Goal: Information Seeking & Learning: Find specific fact

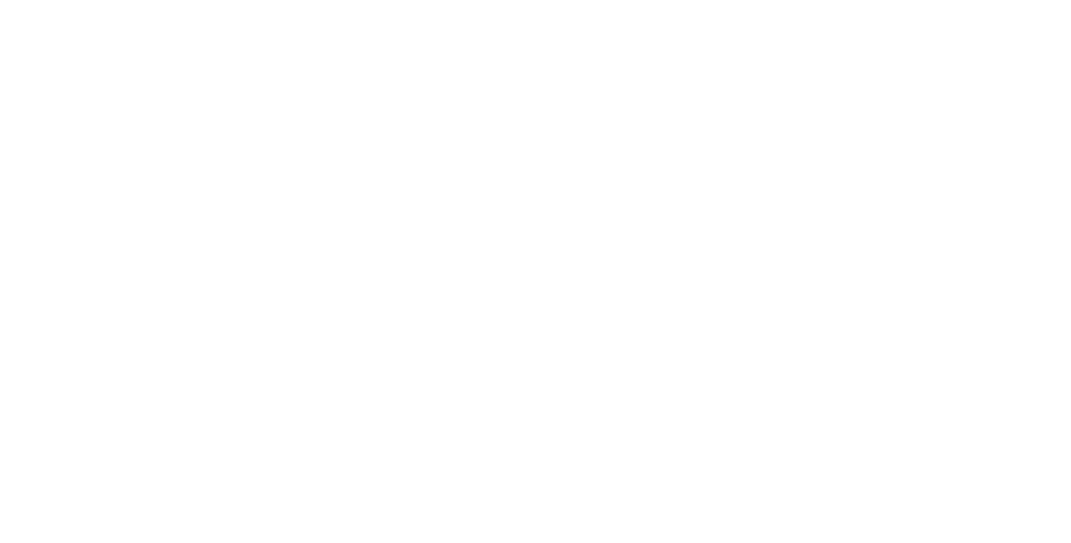
select select "Song"
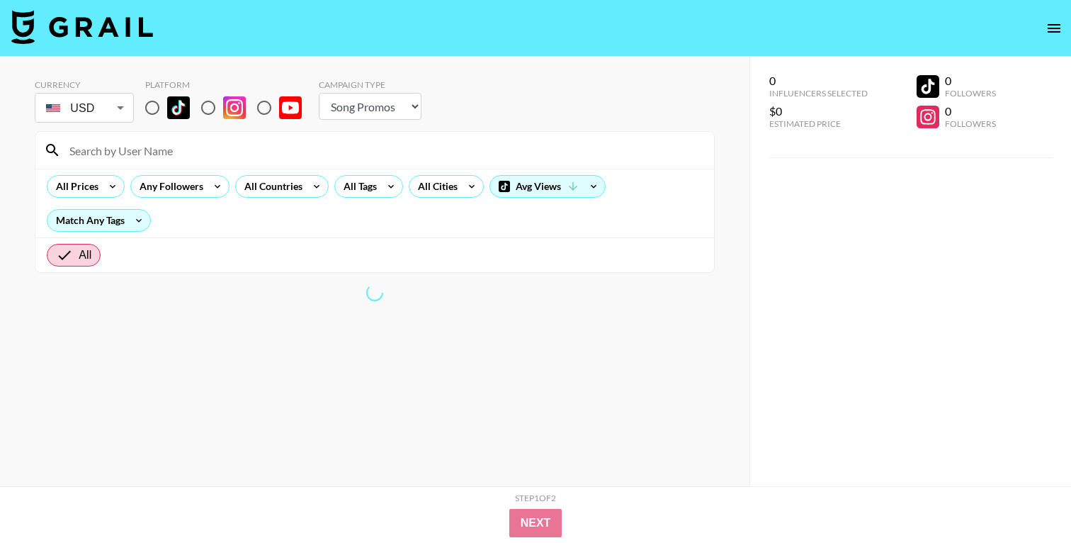
click at [152, 109] on input "radio" at bounding box center [152, 108] width 30 height 30
radio input "true"
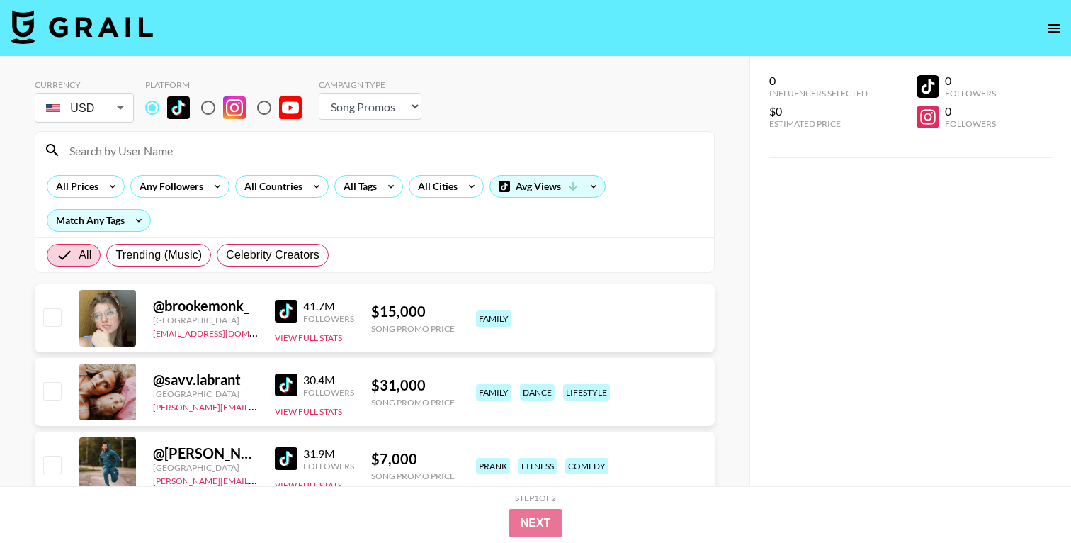
click at [163, 147] on input at bounding box center [383, 150] width 645 height 23
paste input "@molchanovaasmr"
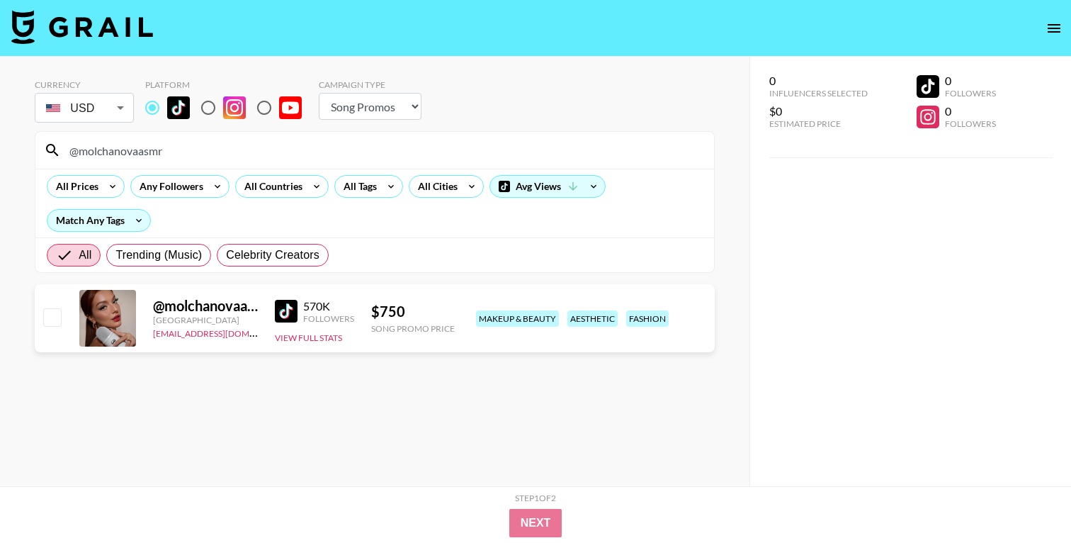
click at [79, 151] on input "@molchanovaasmr" at bounding box center [383, 150] width 645 height 23
drag, startPoint x: 246, startPoint y: 337, endPoint x: 151, endPoint y: 333, distance: 95.0
click at [151, 333] on div "@ molchanovaasmr [GEOGRAPHIC_DATA] [PERSON_NAME][EMAIL_ADDRESS][DOMAIN_NAME] 57…" at bounding box center [375, 318] width 680 height 68
click at [223, 312] on div "@ molchanovaasmr" at bounding box center [205, 306] width 105 height 18
click at [433, 314] on div "$ 750" at bounding box center [413, 312] width 84 height 18
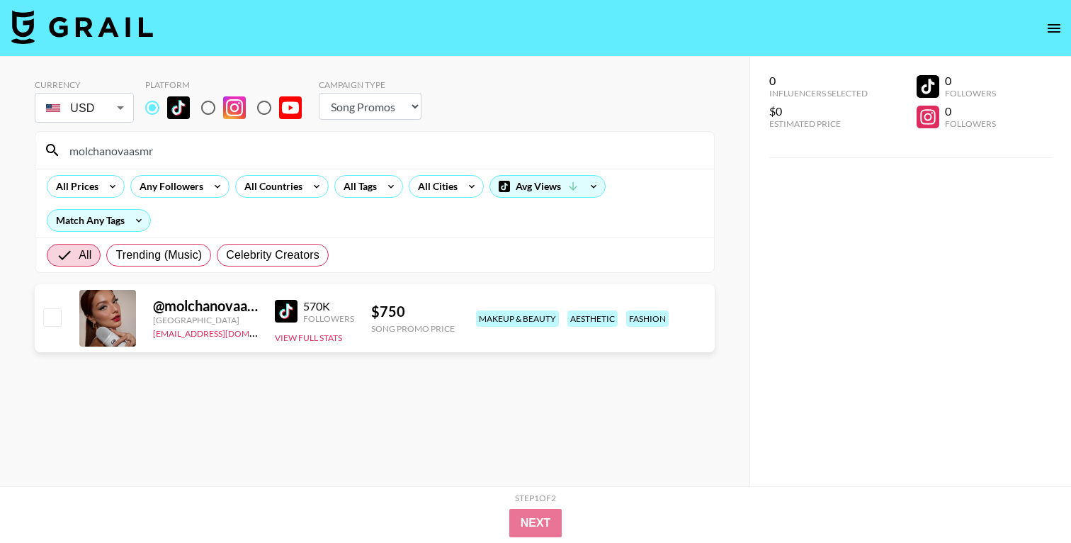
click at [215, 303] on div "@ molchanovaasmr" at bounding box center [205, 306] width 105 height 18
click at [431, 310] on div "$ 750" at bounding box center [413, 312] width 84 height 18
click at [217, 305] on div "@ molchanovaasmr" at bounding box center [205, 306] width 105 height 18
drag, startPoint x: 430, startPoint y: 314, endPoint x: 368, endPoint y: 315, distance: 62.4
click at [368, 315] on div "@ molchanovaasmr [GEOGRAPHIC_DATA] [PERSON_NAME][EMAIL_ADDRESS][DOMAIN_NAME] 57…" at bounding box center [375, 318] width 680 height 68
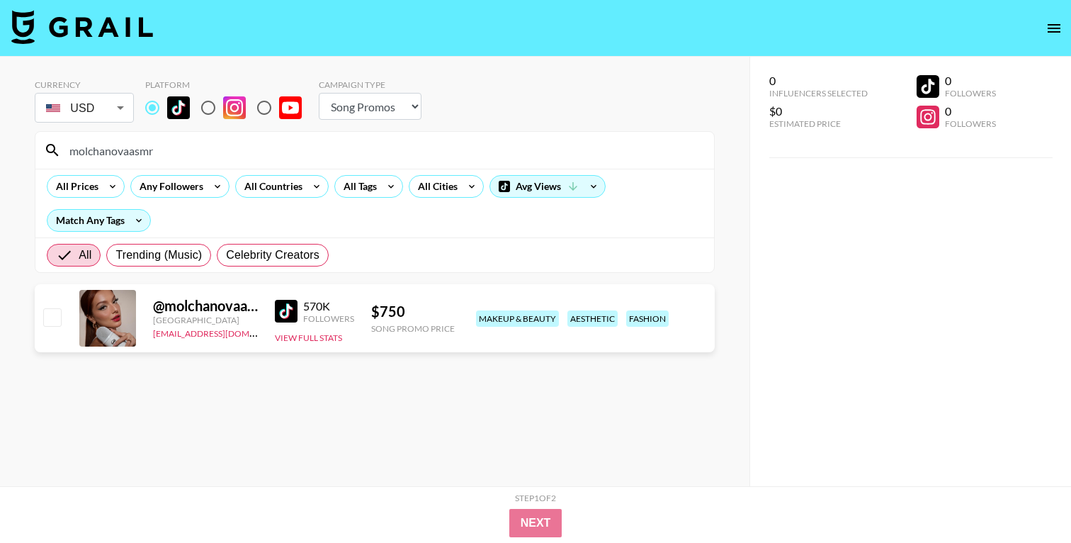
click at [160, 150] on input "molchanovaasmr" at bounding box center [383, 150] width 645 height 23
paste input "anastasia_shnabel"
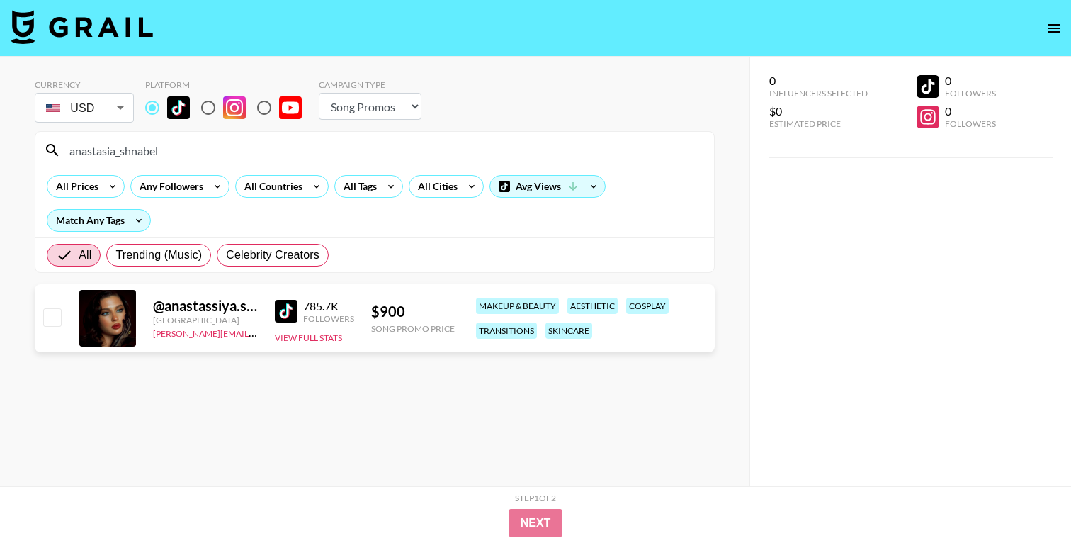
click at [201, 140] on input "anastasia_shnabel" at bounding box center [383, 150] width 645 height 23
paste input "@ang3linajuli3t"
click at [176, 152] on input "@ang3linajuli3t" at bounding box center [383, 150] width 645 height 23
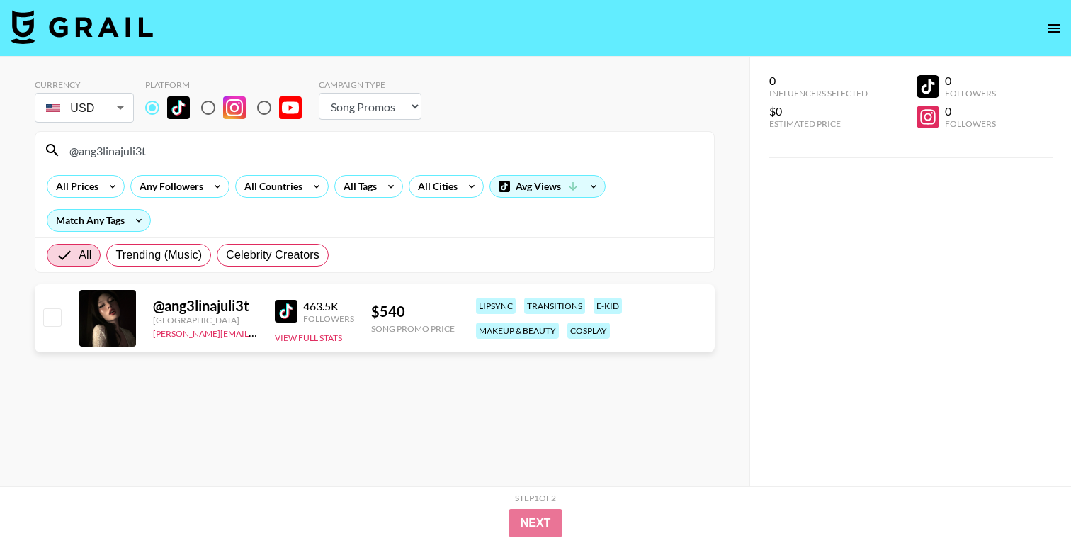
click at [176, 152] on input "@ang3linajuli3t" at bounding box center [383, 150] width 645 height 23
paste input
click at [298, 142] on input "ang3linajuli3t" at bounding box center [383, 150] width 645 height 23
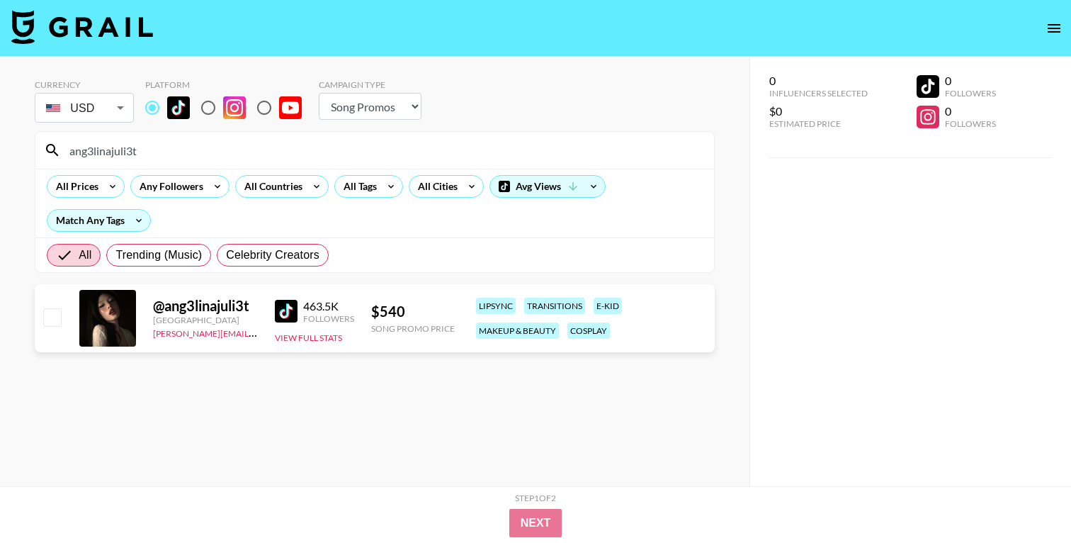
click at [298, 142] on input "ang3linajuli3t" at bounding box center [383, 150] width 645 height 23
paste input "bbyroberts"
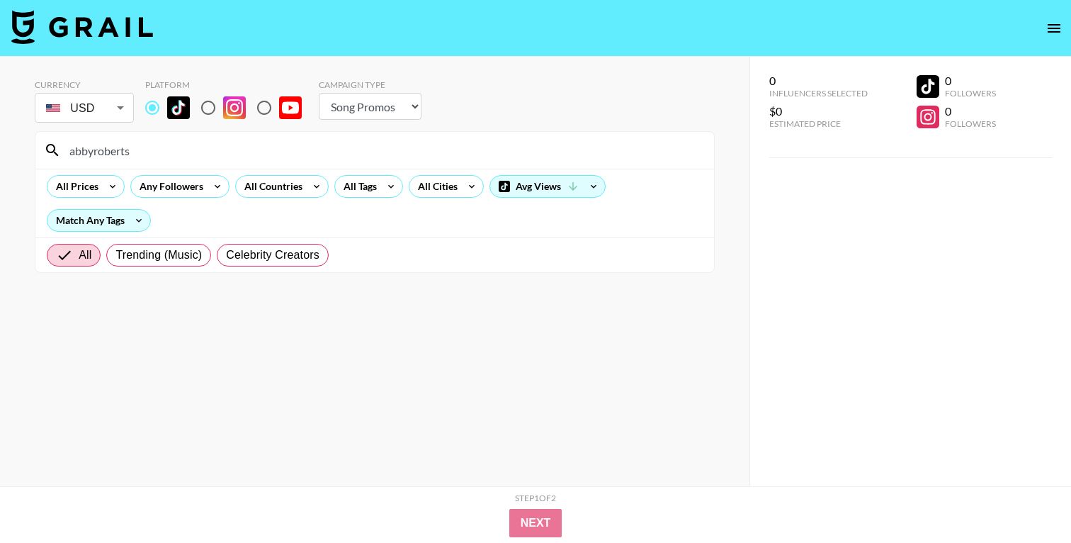
click at [159, 155] on input "abbyroberts" at bounding box center [383, 150] width 645 height 23
click at [123, 148] on input "abbyroberts" at bounding box center [383, 150] width 645 height 23
paste input "emmycombs"
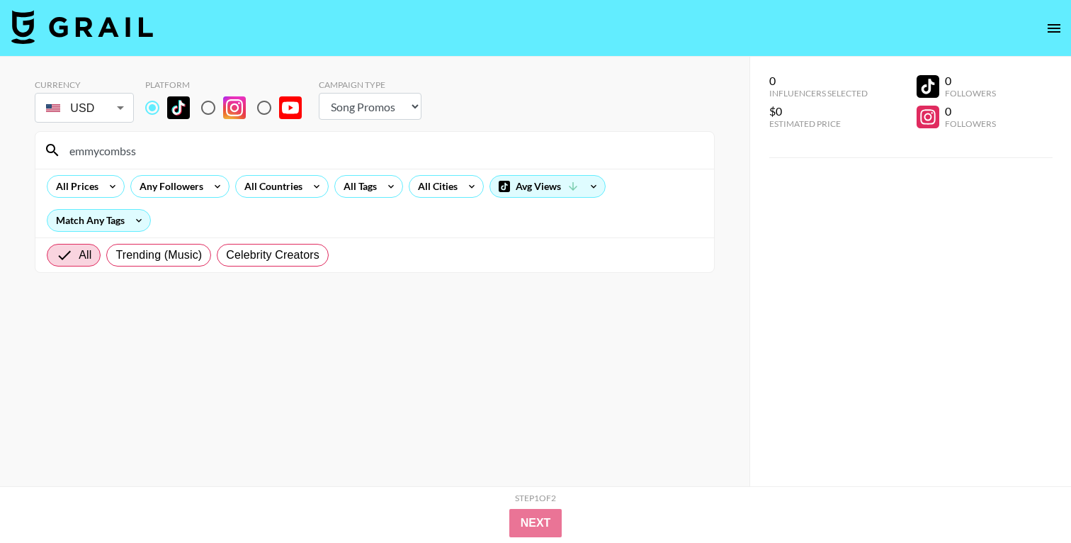
click at [158, 137] on div "emmycombss" at bounding box center [374, 150] width 679 height 37
click at [158, 144] on input "emmycombss" at bounding box center [383, 150] width 645 height 23
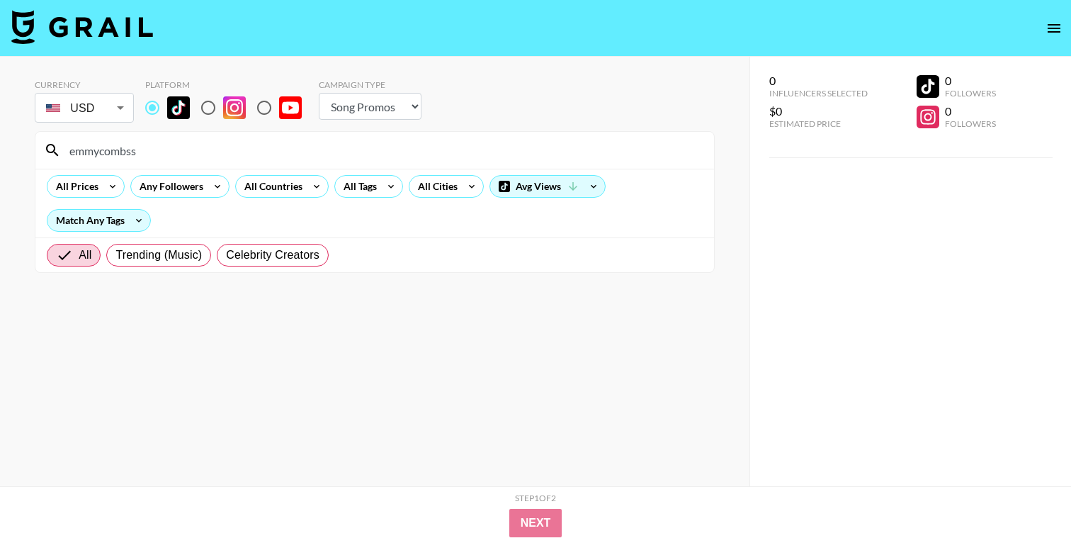
click at [158, 144] on input "emmycombss" at bounding box center [383, 150] width 645 height 23
paste input "mimle"
type input "mimles"
click at [195, 151] on input "mimles" at bounding box center [383, 150] width 645 height 23
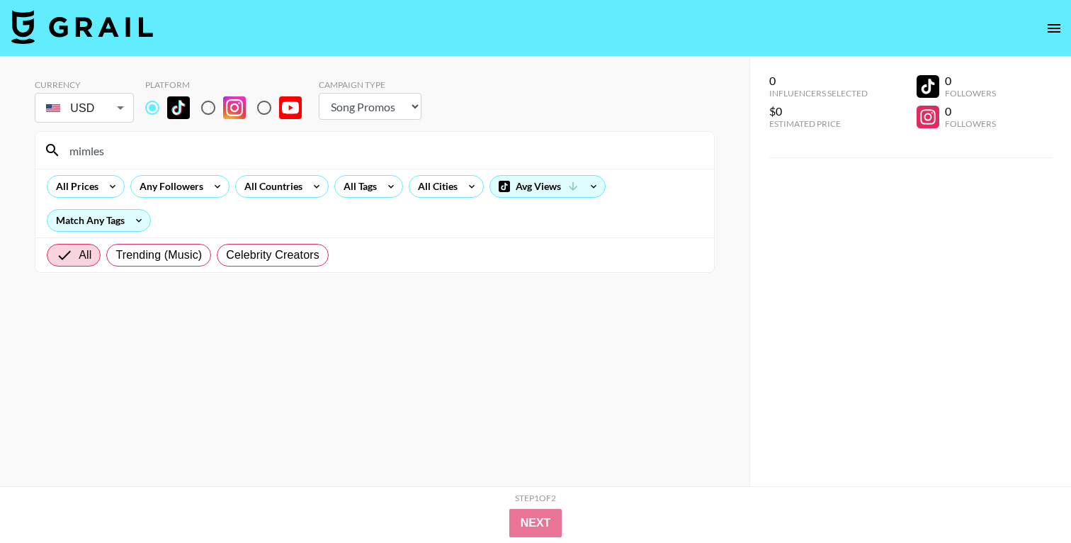
click at [195, 151] on input "mimles" at bounding box center [383, 150] width 645 height 23
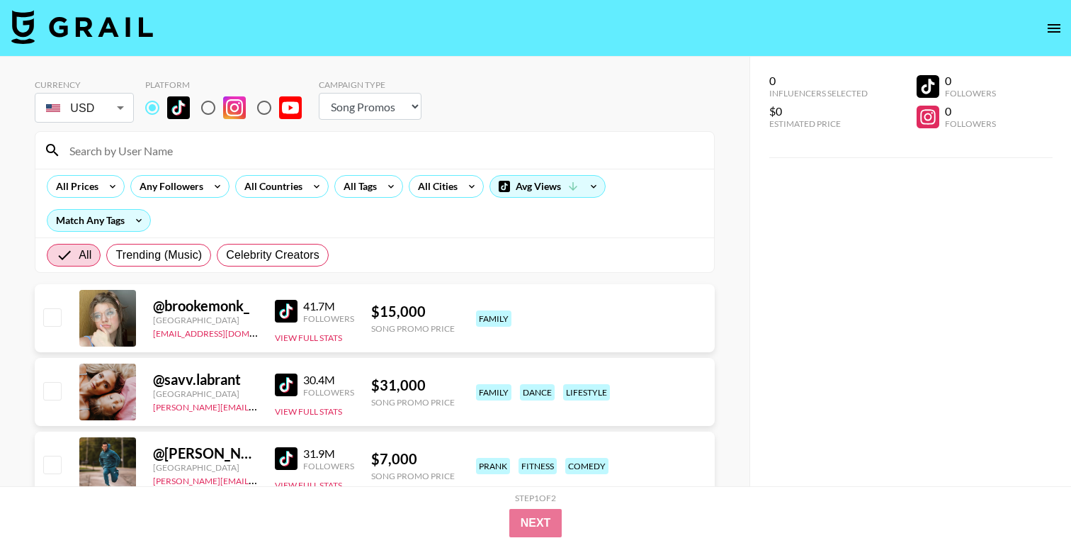
paste input "itzjustbelmua"
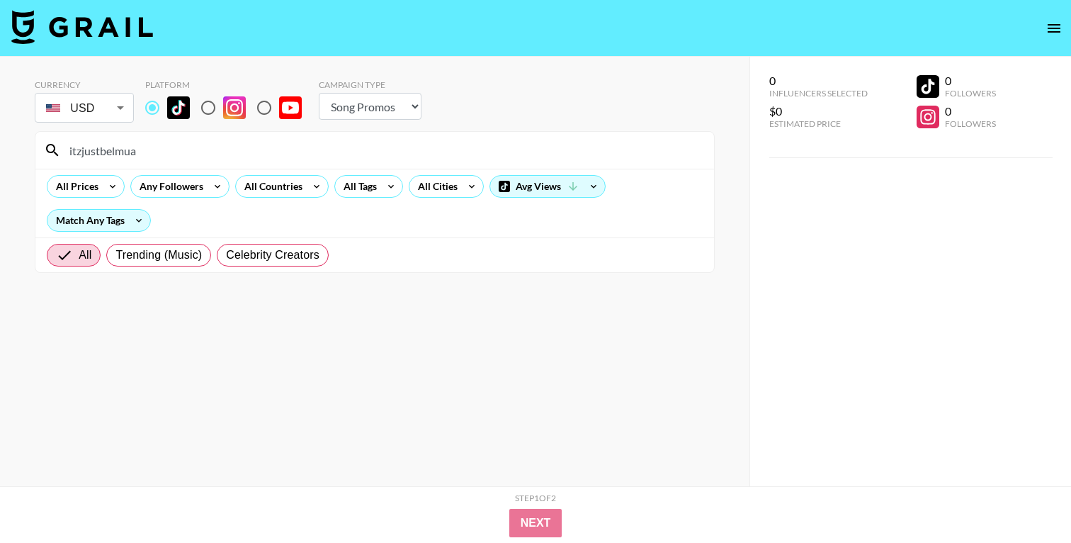
click at [230, 150] on input "itzjustbelmua" at bounding box center [383, 150] width 645 height 23
paste input "tbagtree"
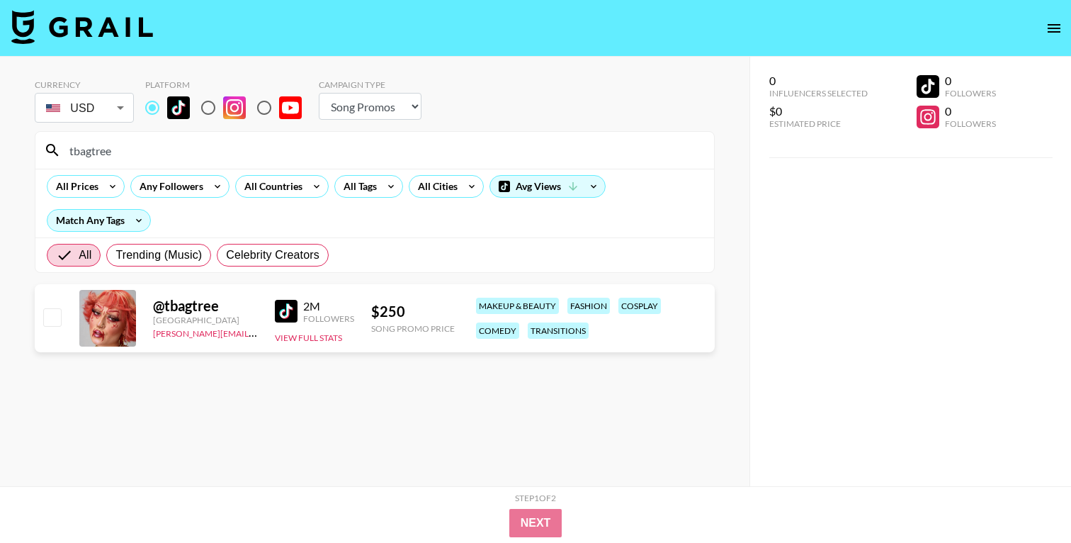
click at [188, 154] on input "tbagtree" at bounding box center [383, 150] width 645 height 23
paste input "johanfernandezz"
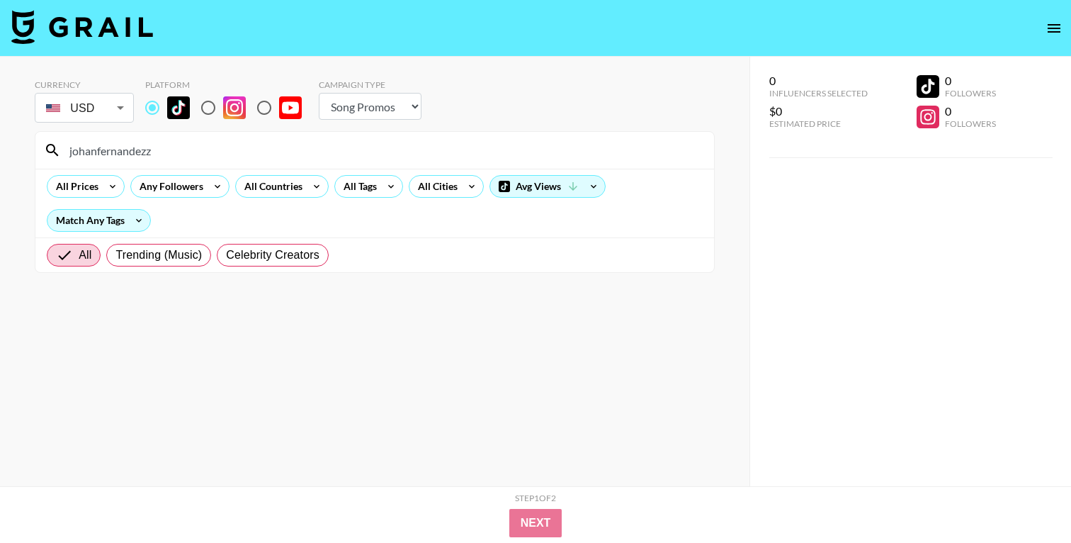
click at [183, 152] on input "johanfernandezz" at bounding box center [383, 150] width 645 height 23
paste input "chantelleef"
click at [148, 159] on input "chantelleef" at bounding box center [383, 150] width 645 height 23
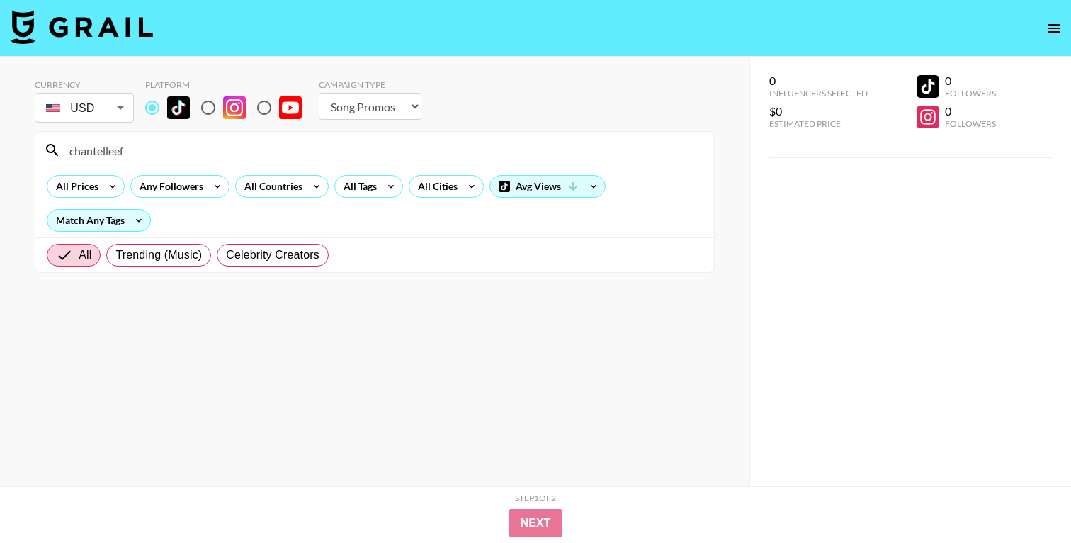
click at [148, 159] on input "chantelleef" at bounding box center [383, 150] width 645 height 23
paste input "roni4444ka"
type input "roni4444ka"
click at [281, 247] on span "Celebrity Creators" at bounding box center [273, 255] width 94 height 17
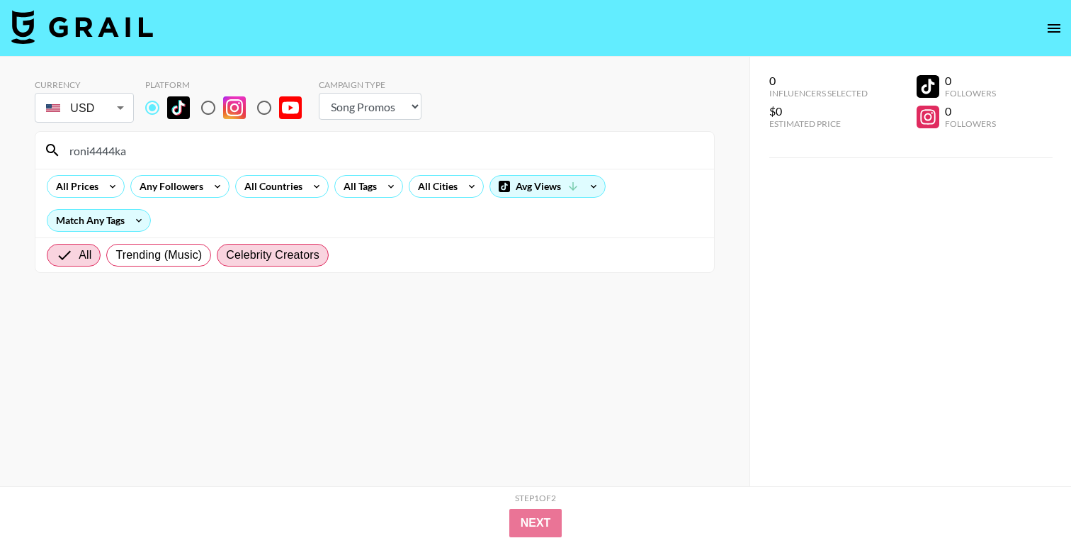
click at [226, 255] on input "Celebrity Creators" at bounding box center [226, 255] width 0 height 0
radio input "true"
click at [230, 142] on input "roni4444ka" at bounding box center [383, 150] width 645 height 23
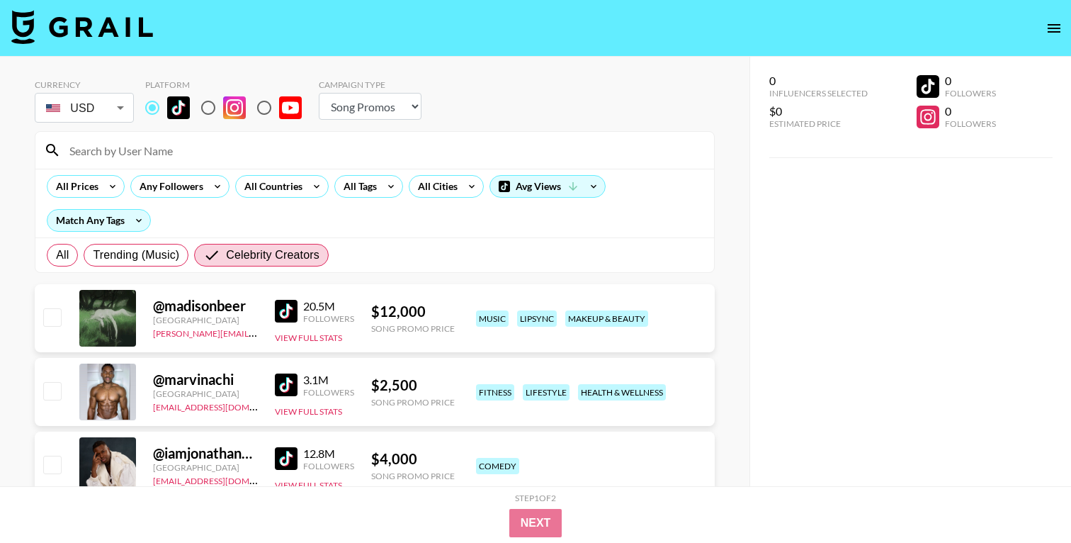
click at [427, 254] on div "All Trending (Music) Celebrity Creators" at bounding box center [374, 254] width 679 height 35
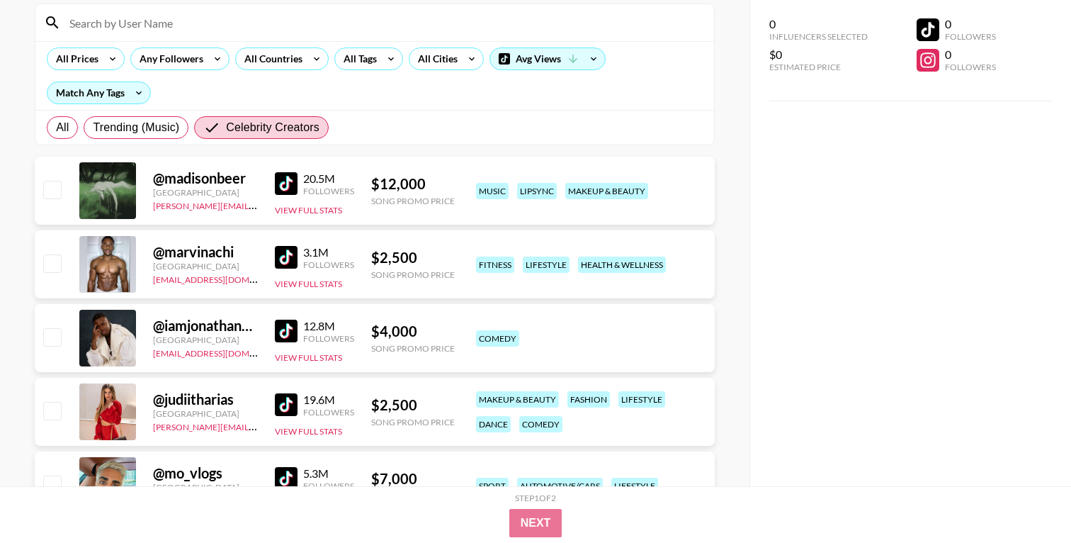
scroll to position [130, 0]
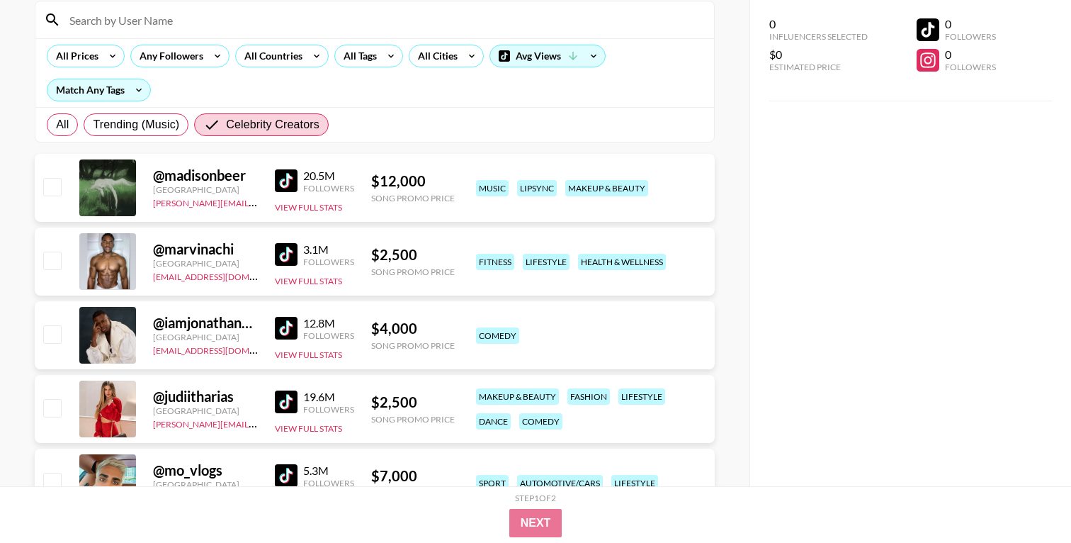
click at [190, 249] on div "@ marvinachi" at bounding box center [205, 249] width 105 height 18
click at [113, 254] on div at bounding box center [107, 261] width 57 height 57
click at [100, 277] on div at bounding box center [107, 261] width 57 height 57
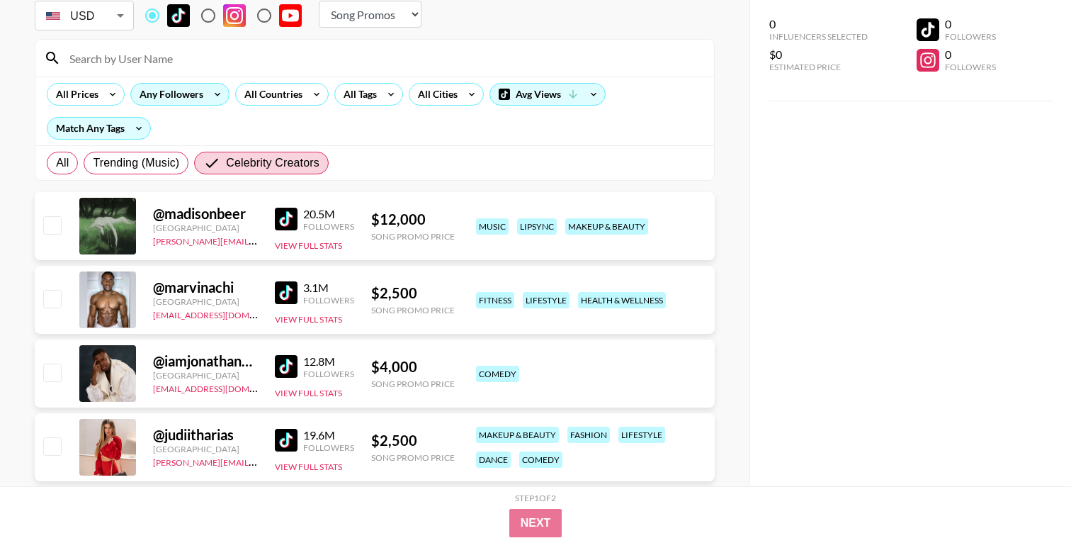
scroll to position [45, 0]
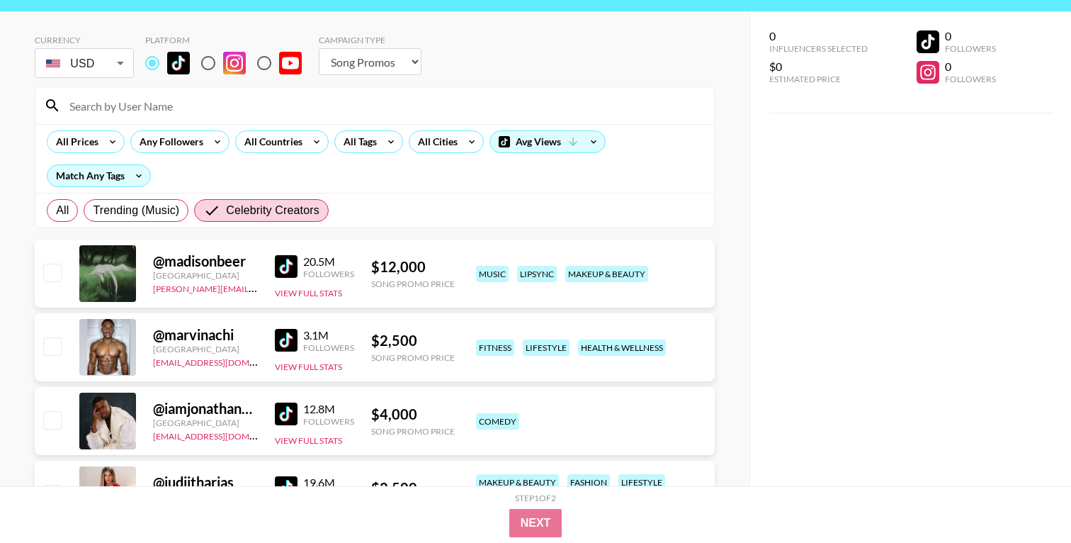
click at [167, 110] on input at bounding box center [383, 105] width 645 height 23
paste input "charleygrayyyy: TikTok - Regular Post - Base Rate"
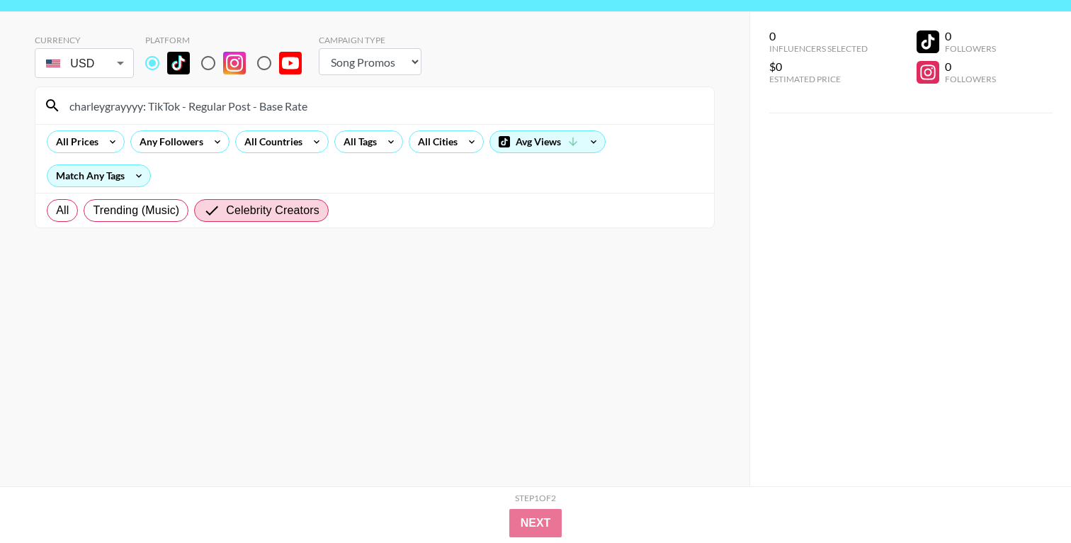
drag, startPoint x: 143, startPoint y: 106, endPoint x: 676, endPoint y: 167, distance: 536.3
click at [676, 167] on section "charleygrayyyy: TikTok - Regular Post - Base Rate All Prices Any Followers All …" at bounding box center [375, 157] width 680 height 142
type input "charleygrayyyy"
click at [56, 208] on span "All" at bounding box center [62, 210] width 13 height 17
click at [56, 210] on input "All" at bounding box center [56, 210] width 0 height 0
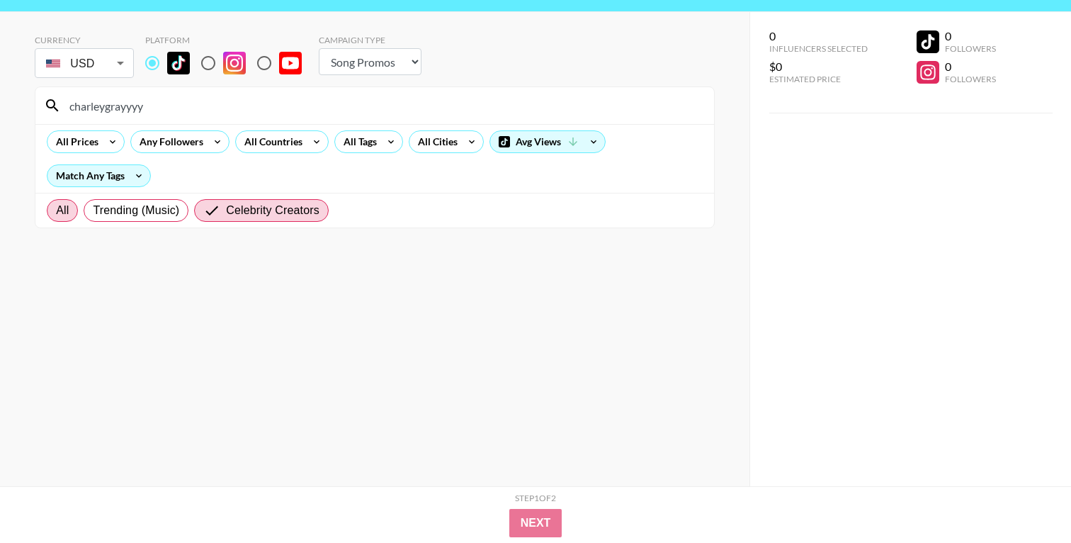
radio input "true"
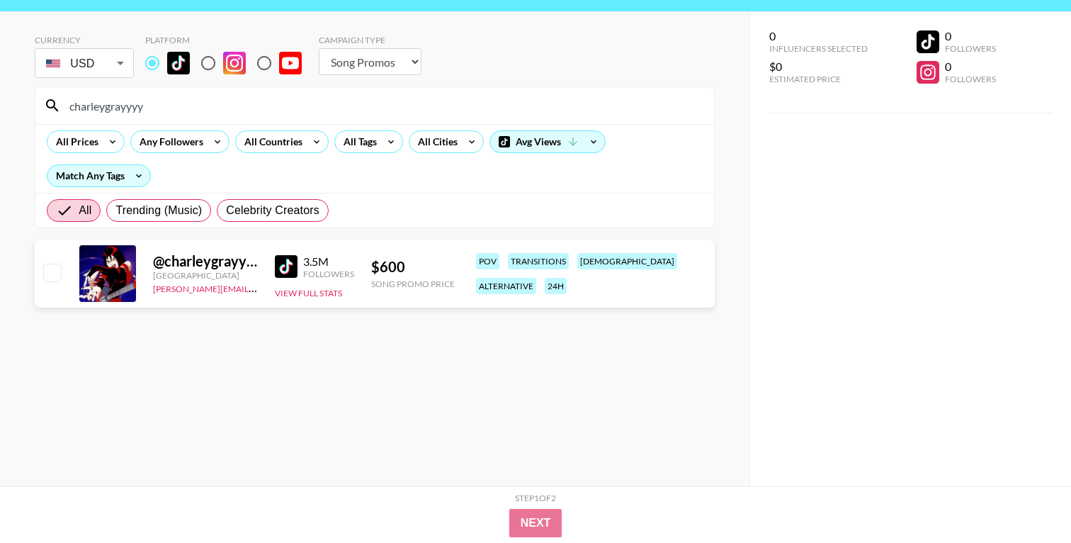
click at [182, 111] on input "charleygrayyyy" at bounding box center [383, 105] width 645 height 23
paste input "anastasia_shnabel"
click at [247, 103] on input "anastasia_shnabel" at bounding box center [383, 105] width 645 height 23
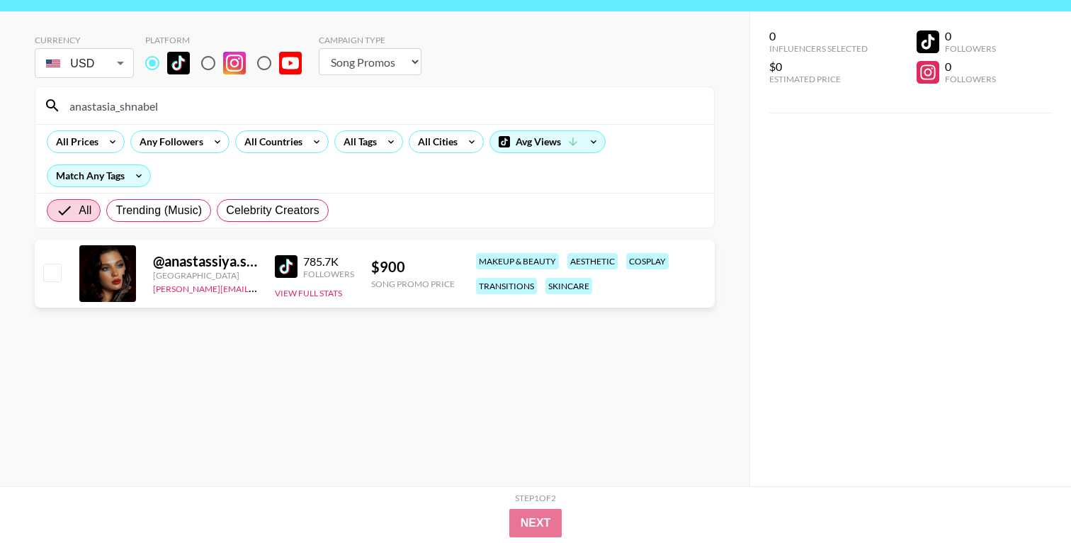
click at [247, 103] on input "anastasia_shnabel" at bounding box center [383, 105] width 645 height 23
paste input "emmycombss"
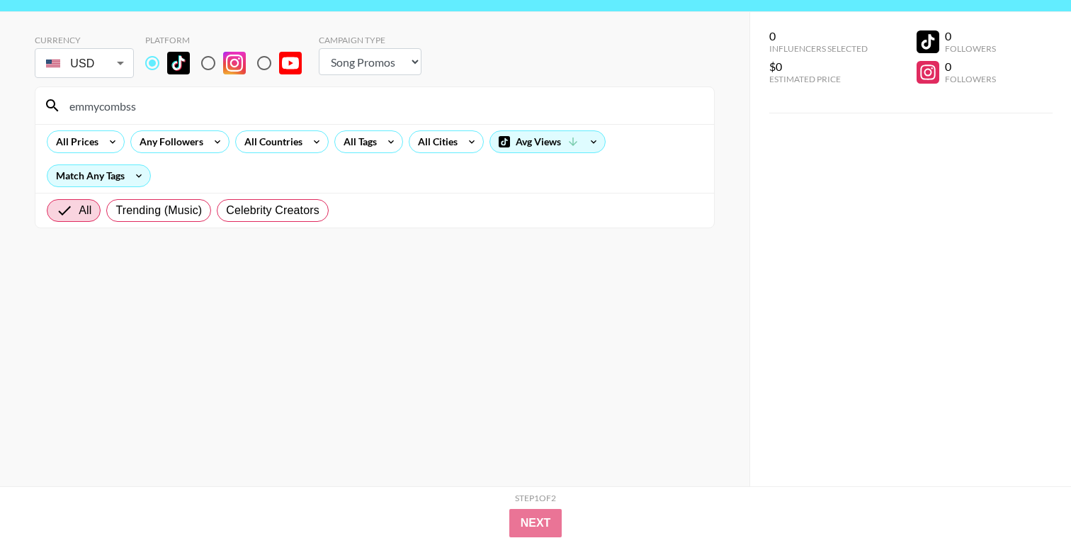
click at [184, 113] on input "emmycombss" at bounding box center [383, 105] width 645 height 23
click at [184, 112] on input "emmycombss" at bounding box center [383, 105] width 645 height 23
paste input "tbagtree"
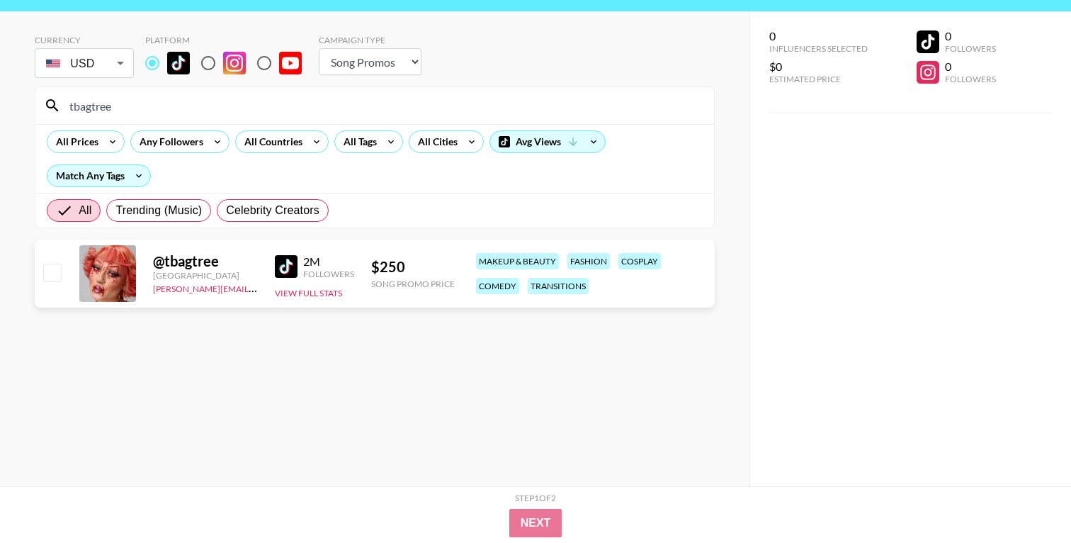
type input "tbagtree"
